Goal: Task Accomplishment & Management: Manage account settings

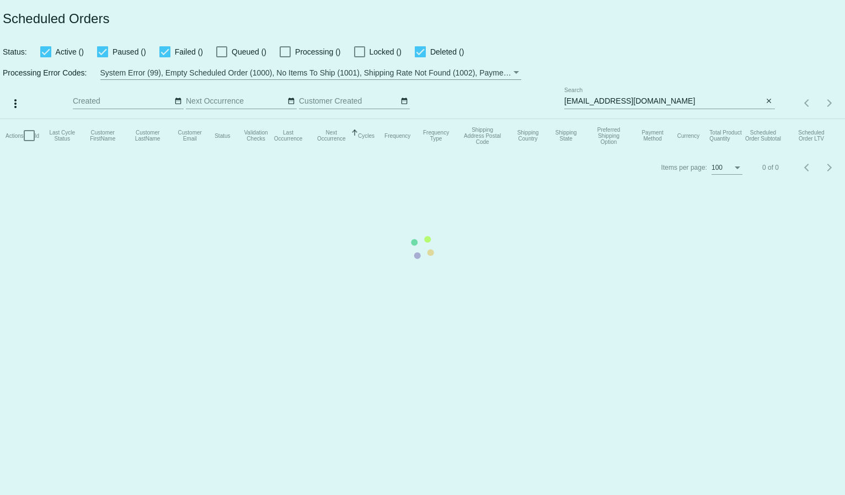
click at [591, 119] on mat-table "Actions Id Last Cycle Status Customer FirstName Customer LastName Customer Emai…" at bounding box center [422, 135] width 845 height 33
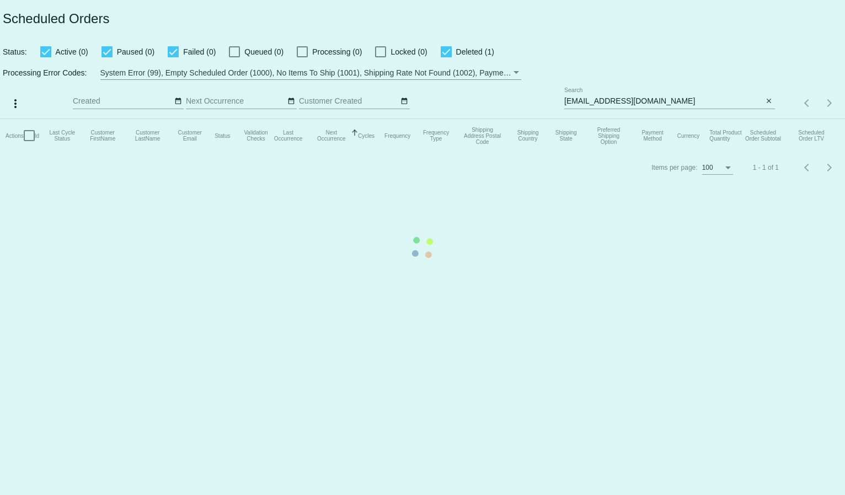
click at [591, 119] on mat-table "Actions Id Last Cycle Status Customer FirstName Customer LastName Customer Emai…" at bounding box center [422, 135] width 845 height 33
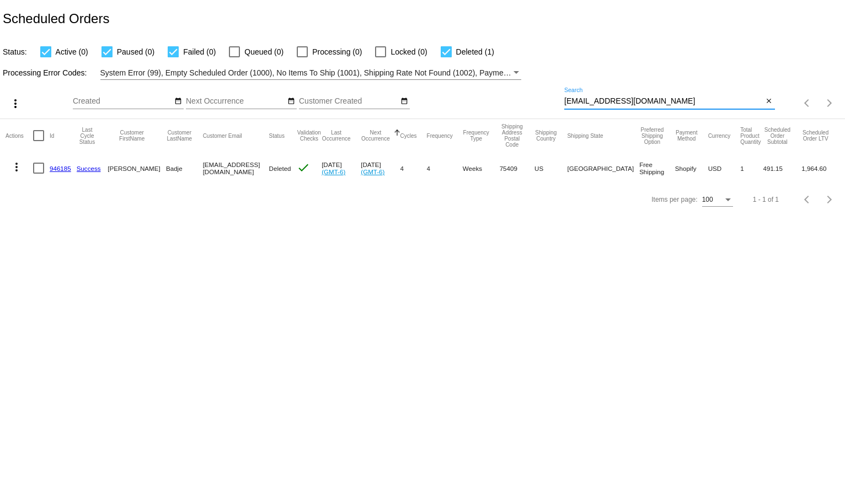
click at [591, 99] on input "jessdkler@gmail.com" at bounding box center [663, 101] width 199 height 9
paste input "85558"
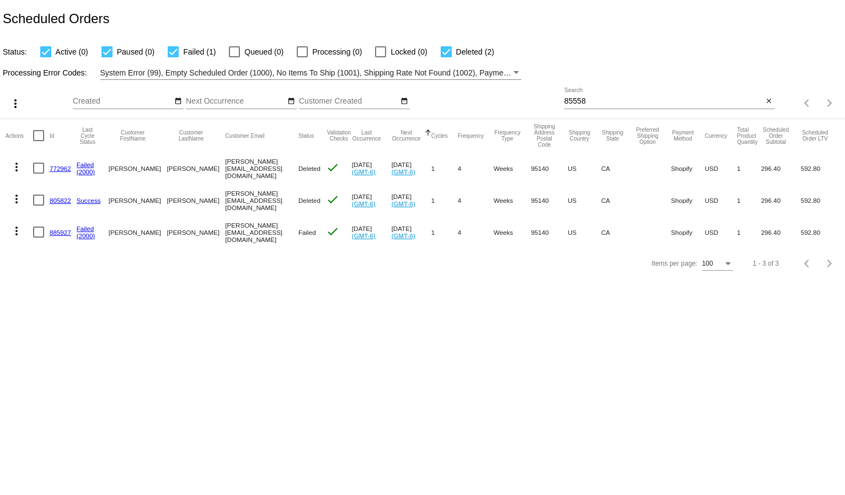
click at [607, 99] on input "85558" at bounding box center [663, 101] width 199 height 9
paste input "[EMAIL_ADDRESS][DOMAIN_NAME]"
type input "[EMAIL_ADDRESS][DOMAIN_NAME]"
click at [594, 67] on div "Processing Error Codes: System Error (99), Empty Scheduled Order (1000), No Ite…" at bounding box center [422, 69] width 845 height 22
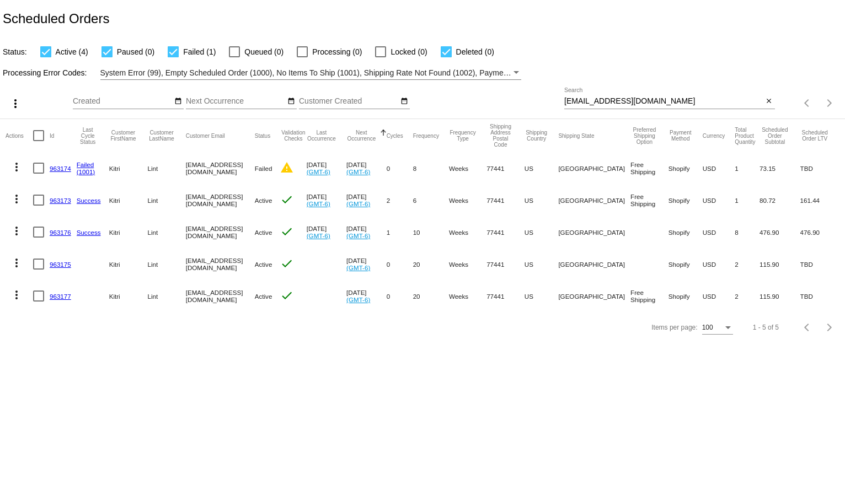
click at [17, 168] on mat-icon "more_vert" at bounding box center [16, 166] width 13 height 13
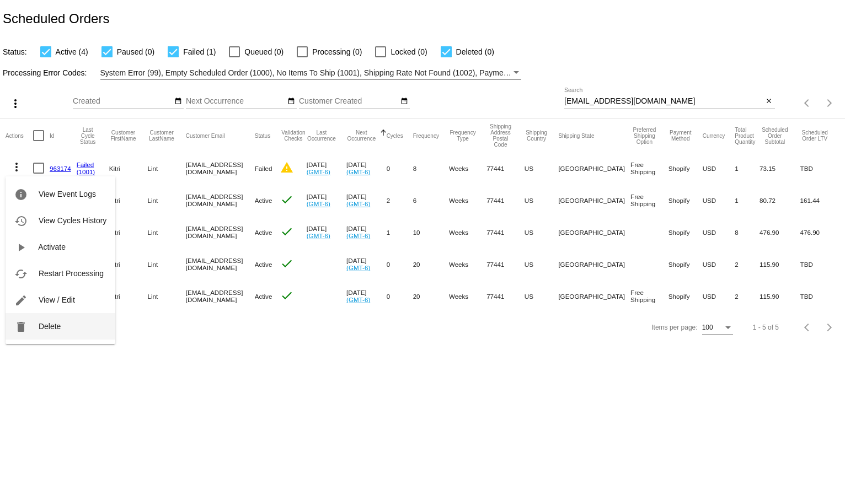
click at [53, 322] on button "delete Delete" at bounding box center [61, 326] width 110 height 26
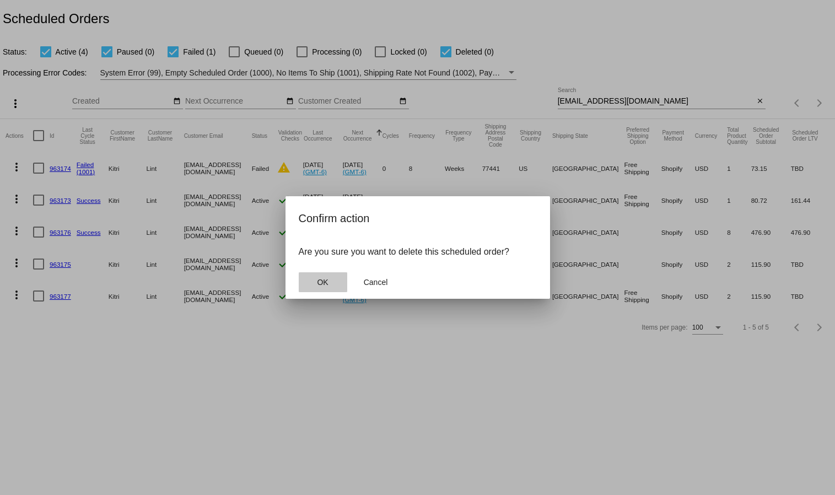
click at [324, 278] on span "OK" at bounding box center [322, 282] width 11 height 9
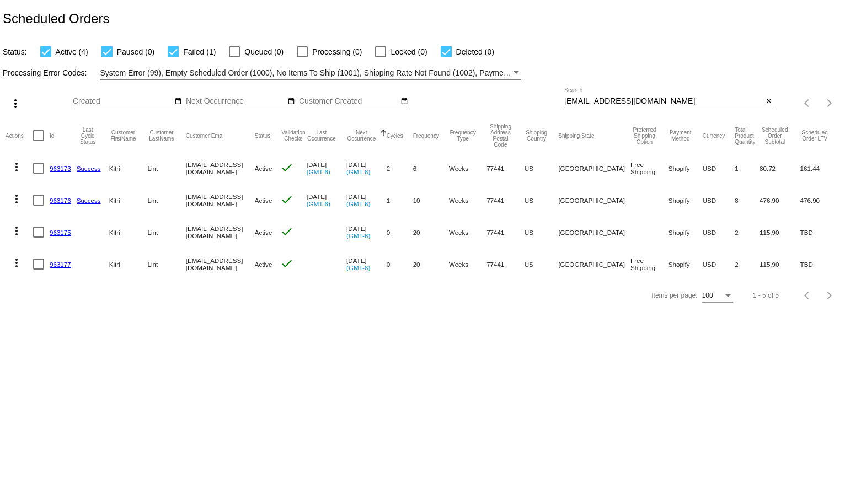
click at [15, 171] on mat-icon "more_vert" at bounding box center [16, 166] width 13 height 13
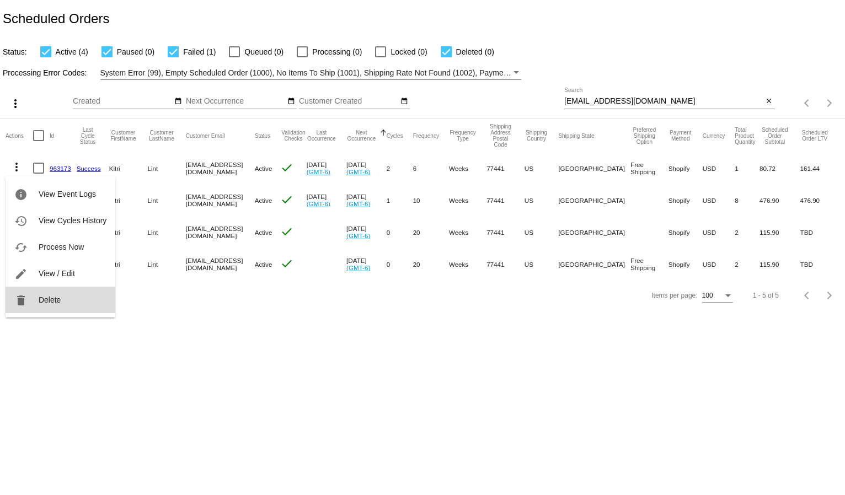
click at [40, 296] on span "Delete" at bounding box center [50, 300] width 22 height 9
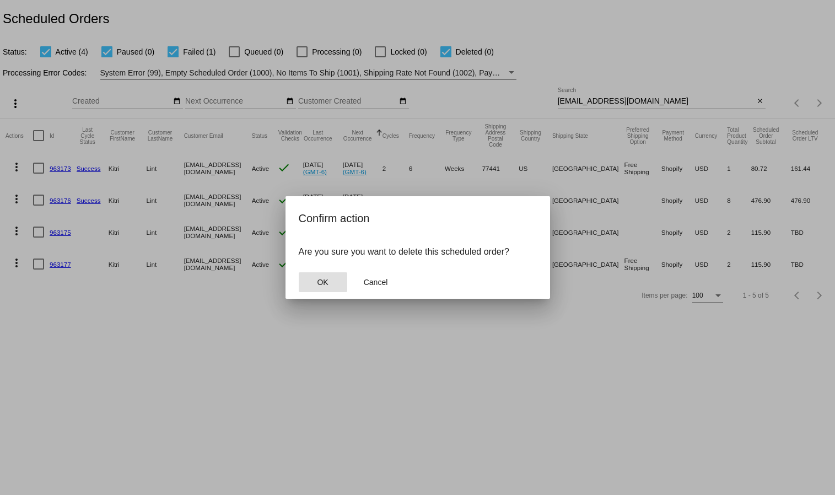
click at [322, 288] on button "OK" at bounding box center [323, 282] width 49 height 20
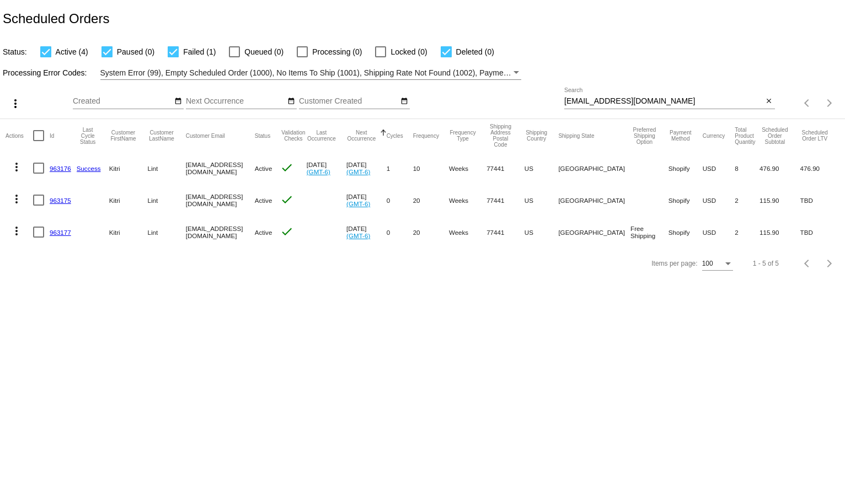
click at [17, 160] on mat-icon "more_vert" at bounding box center [16, 166] width 13 height 13
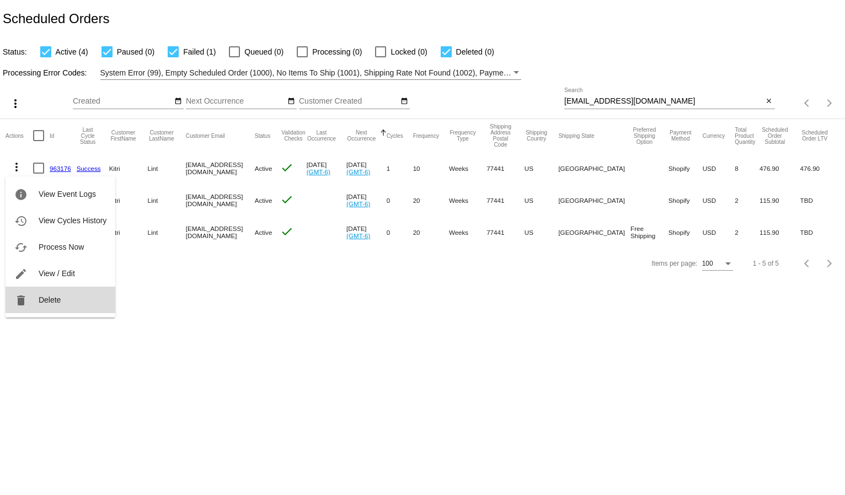
click at [47, 303] on span "Delete" at bounding box center [50, 300] width 22 height 9
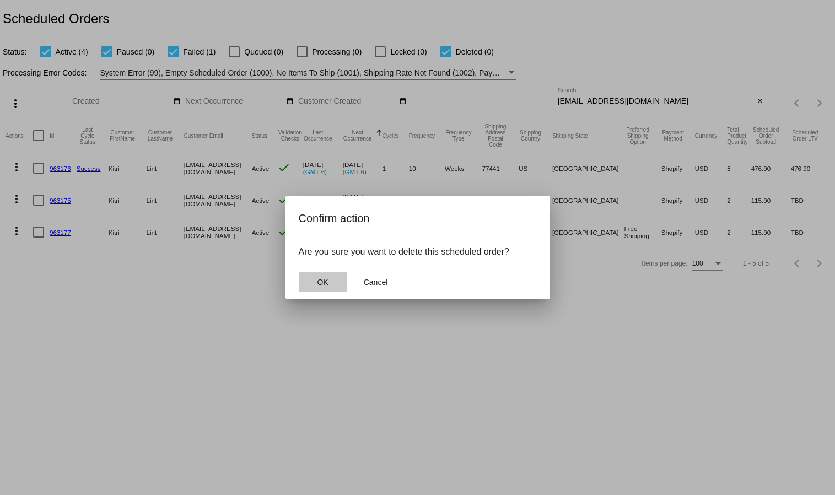
click at [336, 275] on button "OK" at bounding box center [323, 282] width 49 height 20
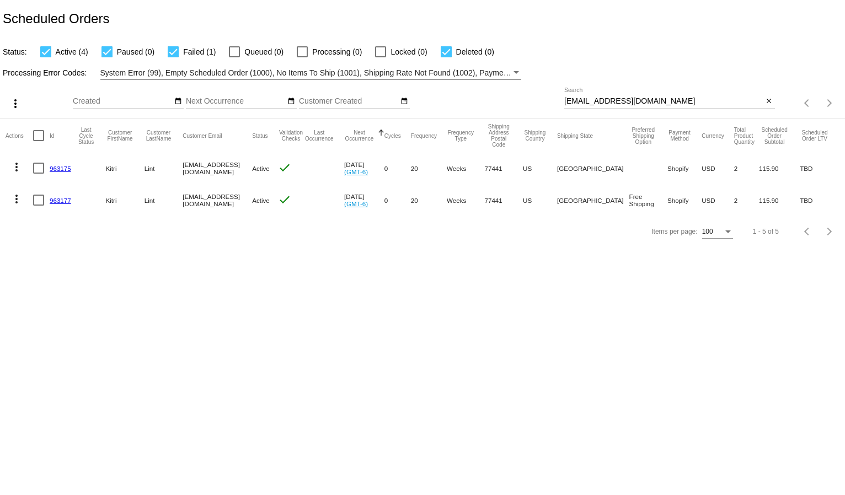
click at [15, 161] on mat-icon "more_vert" at bounding box center [16, 166] width 13 height 13
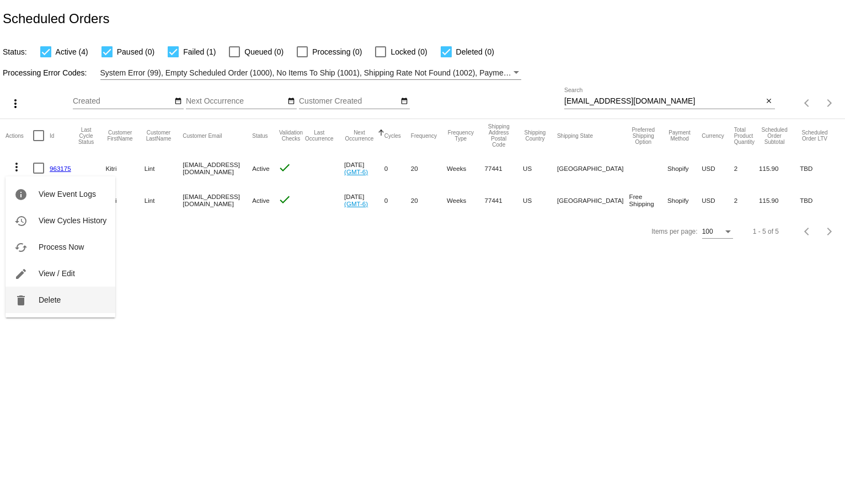
click at [36, 292] on button "delete Delete" at bounding box center [61, 300] width 110 height 26
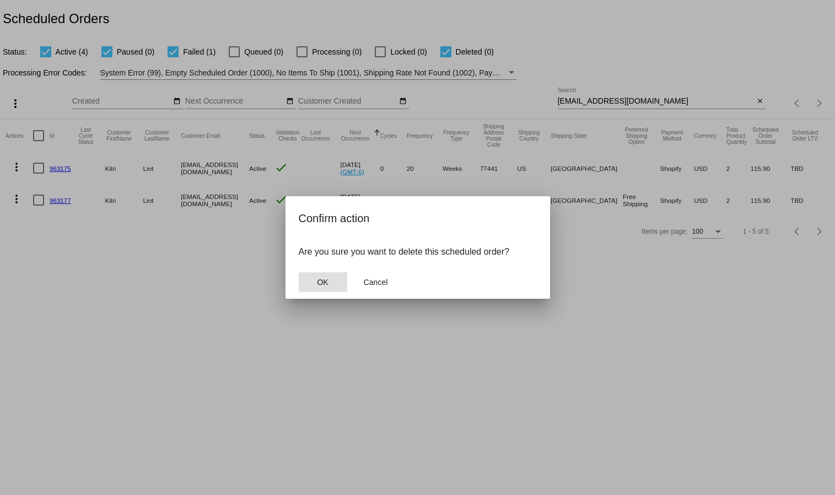
click at [315, 281] on button "OK" at bounding box center [323, 282] width 49 height 20
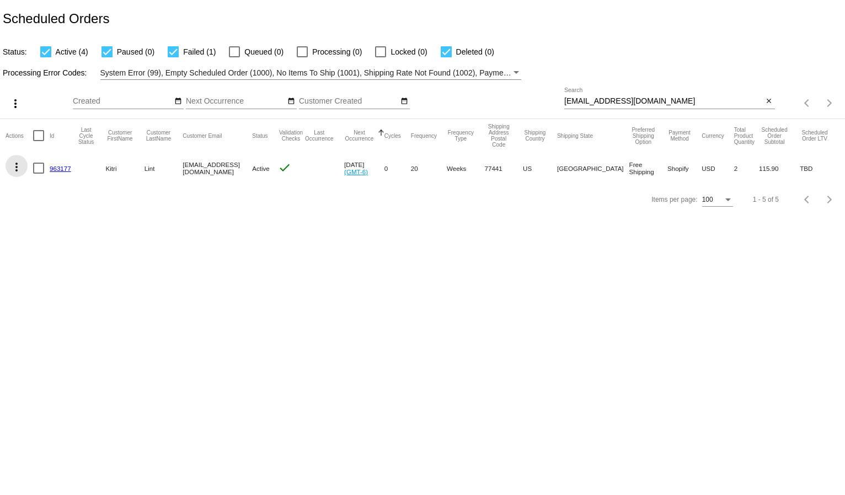
click at [17, 169] on mat-icon "more_vert" at bounding box center [16, 166] width 13 height 13
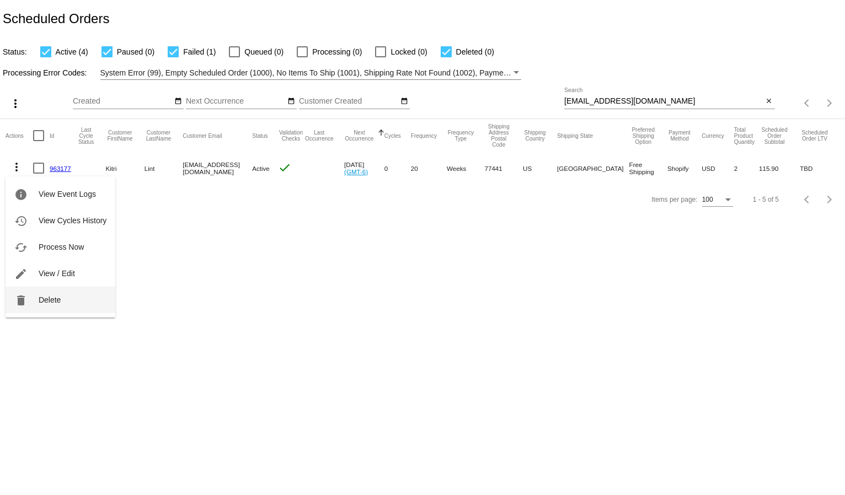
click at [62, 300] on button "delete Delete" at bounding box center [61, 300] width 110 height 26
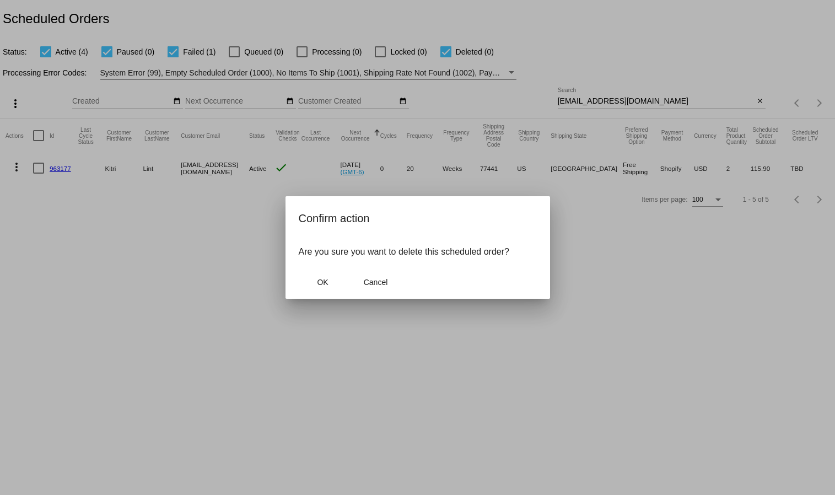
click at [350, 282] on mat-dialog-actions "OK Cancel" at bounding box center [418, 282] width 238 height 33
click at [343, 282] on button "OK" at bounding box center [323, 282] width 49 height 20
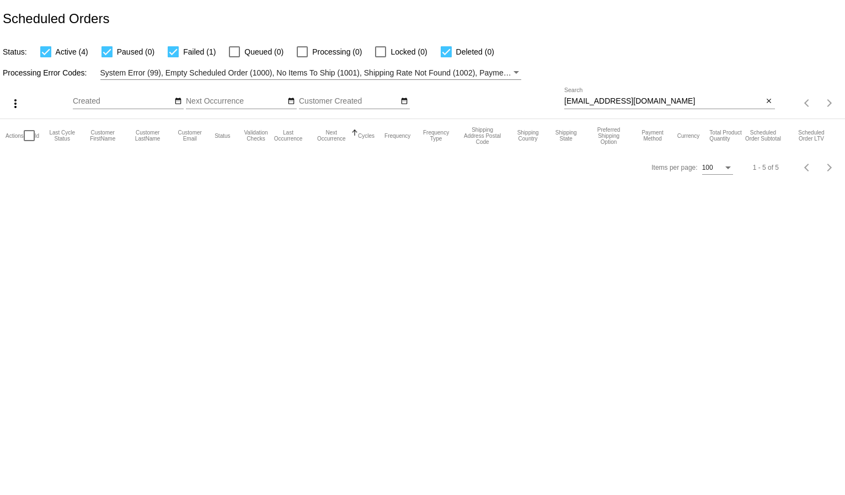
click at [608, 39] on div "Status: Active (4) Paused (0) Failed (1) Queued (0) Processing (0) Locked (0) D…" at bounding box center [422, 48] width 845 height 21
click at [571, 61] on div "Processing Error Codes: System Error (99), Empty Scheduled Order (1000), No Ite…" at bounding box center [422, 69] width 845 height 22
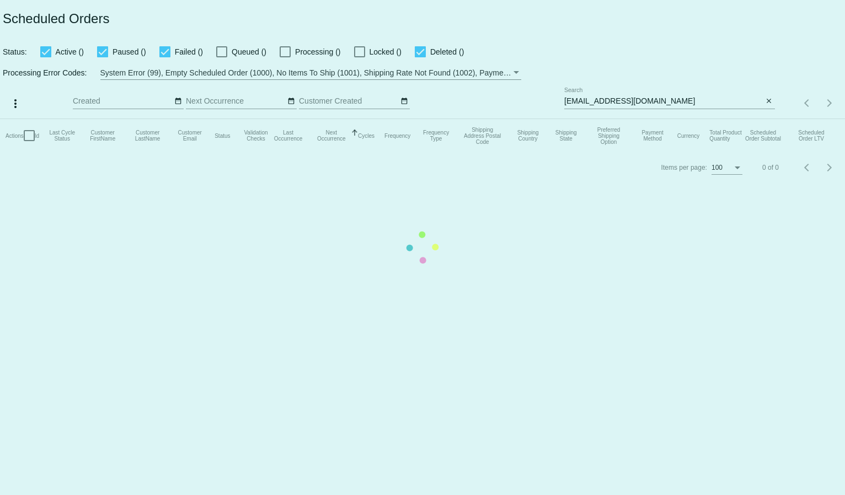
click at [604, 119] on mat-table "Actions Id Last Cycle Status Customer FirstName Customer LastName Customer Emai…" at bounding box center [422, 135] width 845 height 33
click at [602, 119] on mat-table "Actions Id Last Cycle Status Customer FirstName Customer LastName Customer Emai…" at bounding box center [422, 135] width 845 height 33
click at [588, 99] on input "[EMAIL_ADDRESS][DOMAIN_NAME]" at bounding box center [663, 101] width 199 height 9
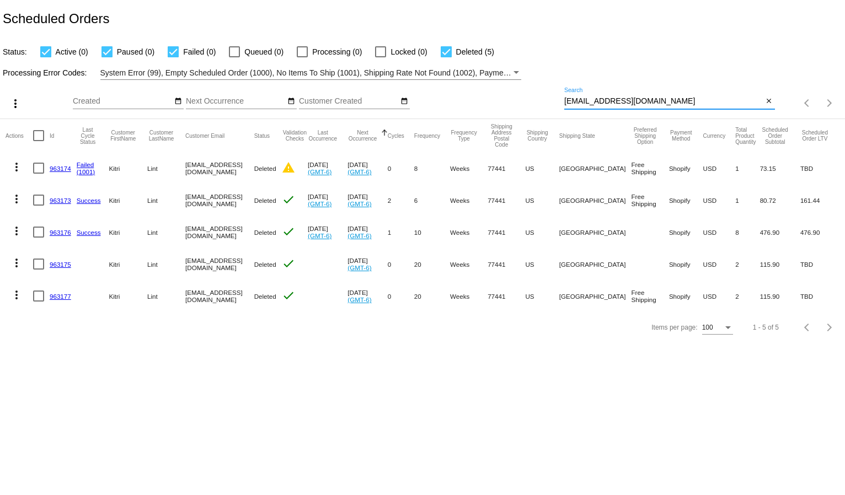
click at [588, 99] on input "[EMAIL_ADDRESS][DOMAIN_NAME]" at bounding box center [663, 101] width 199 height 9
paste input "[PERSON_NAME]"
click at [587, 73] on div "Processing Error Codes: System Error (99), Empty Scheduled Order (1000), No Ite…" at bounding box center [422, 69] width 845 height 22
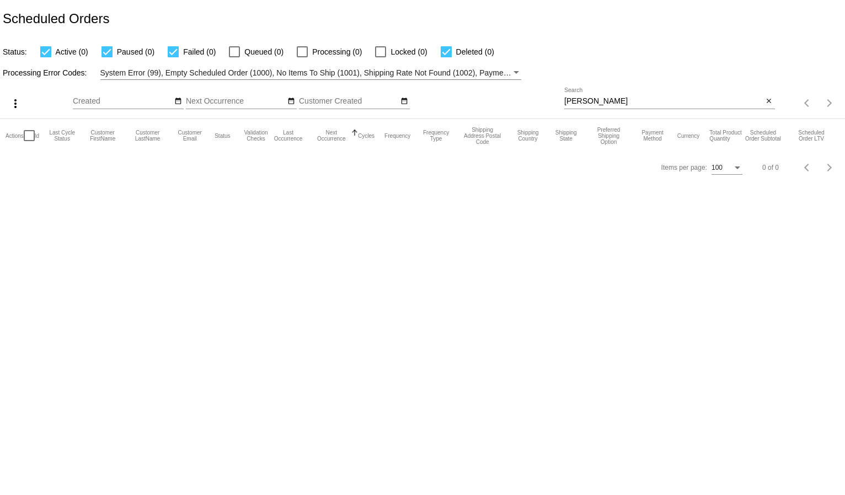
click at [585, 95] on div "[PERSON_NAME] Search" at bounding box center [663, 99] width 199 height 22
click at [586, 95] on div "[PERSON_NAME] Search" at bounding box center [663, 99] width 199 height 22
click at [590, 98] on input "[PERSON_NAME]" at bounding box center [663, 101] width 199 height 9
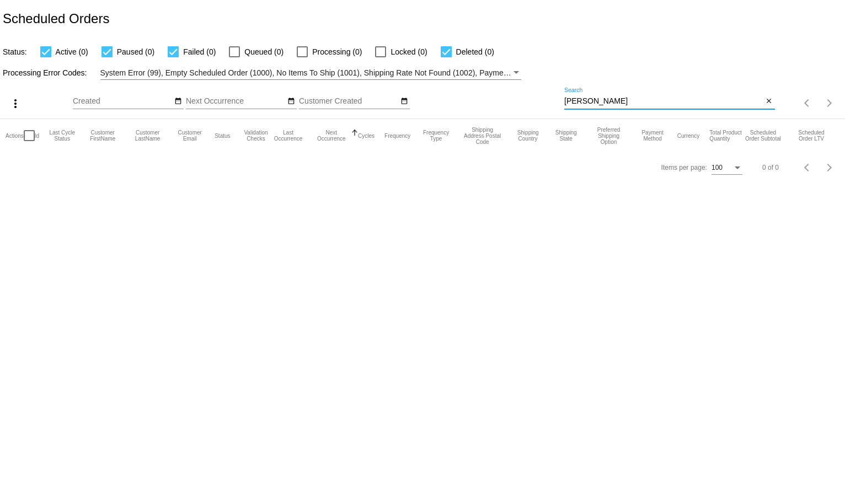
click at [590, 98] on input "[PERSON_NAME]" at bounding box center [663, 101] width 199 height 9
paste input "[EMAIL_ADDRESS][DOMAIN_NAME]"
type input "[EMAIL_ADDRESS][DOMAIN_NAME]"
click at [586, 59] on div "Processing Error Codes: System Error (99), Empty Scheduled Order (1000), No Ite…" at bounding box center [422, 69] width 845 height 22
